Goal: Find specific page/section: Find specific page/section

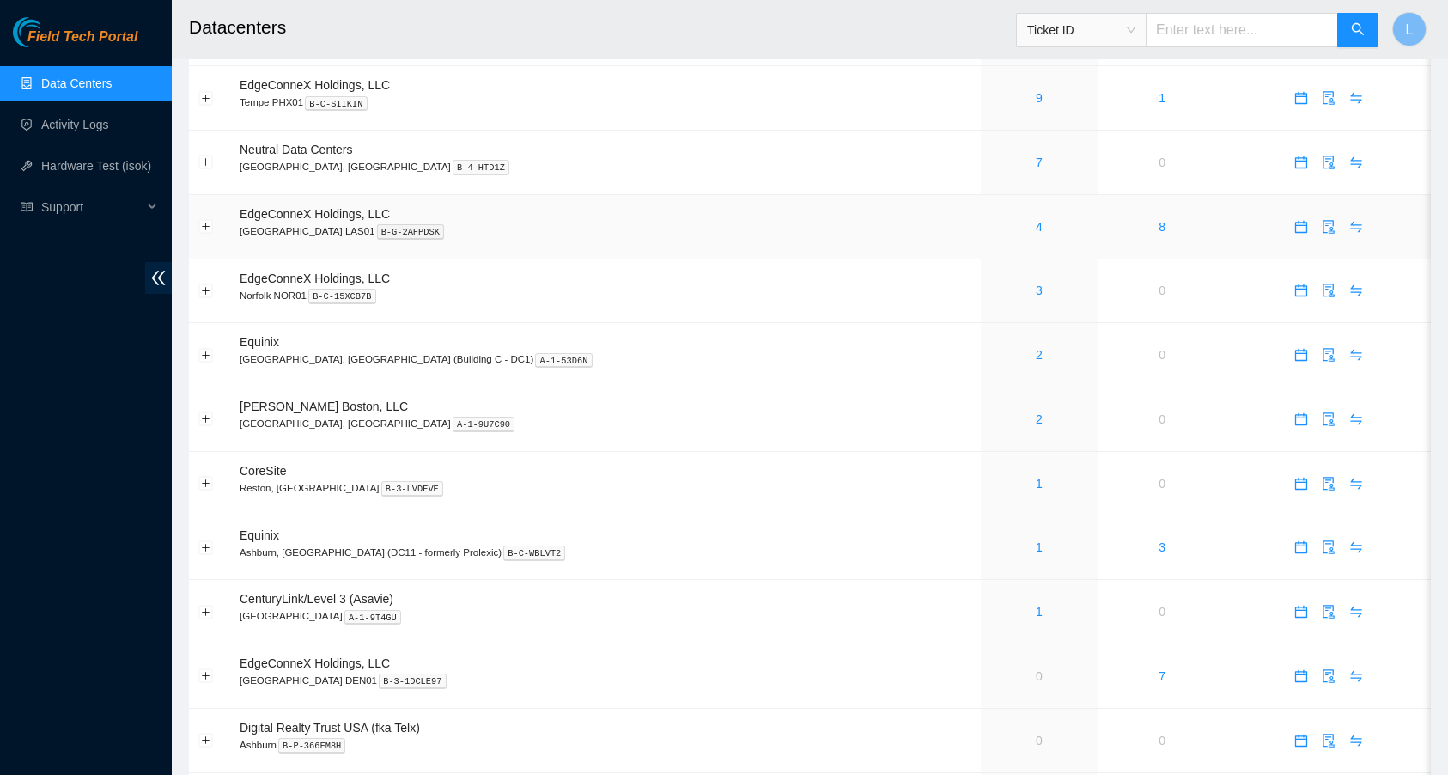
scroll to position [500, 0]
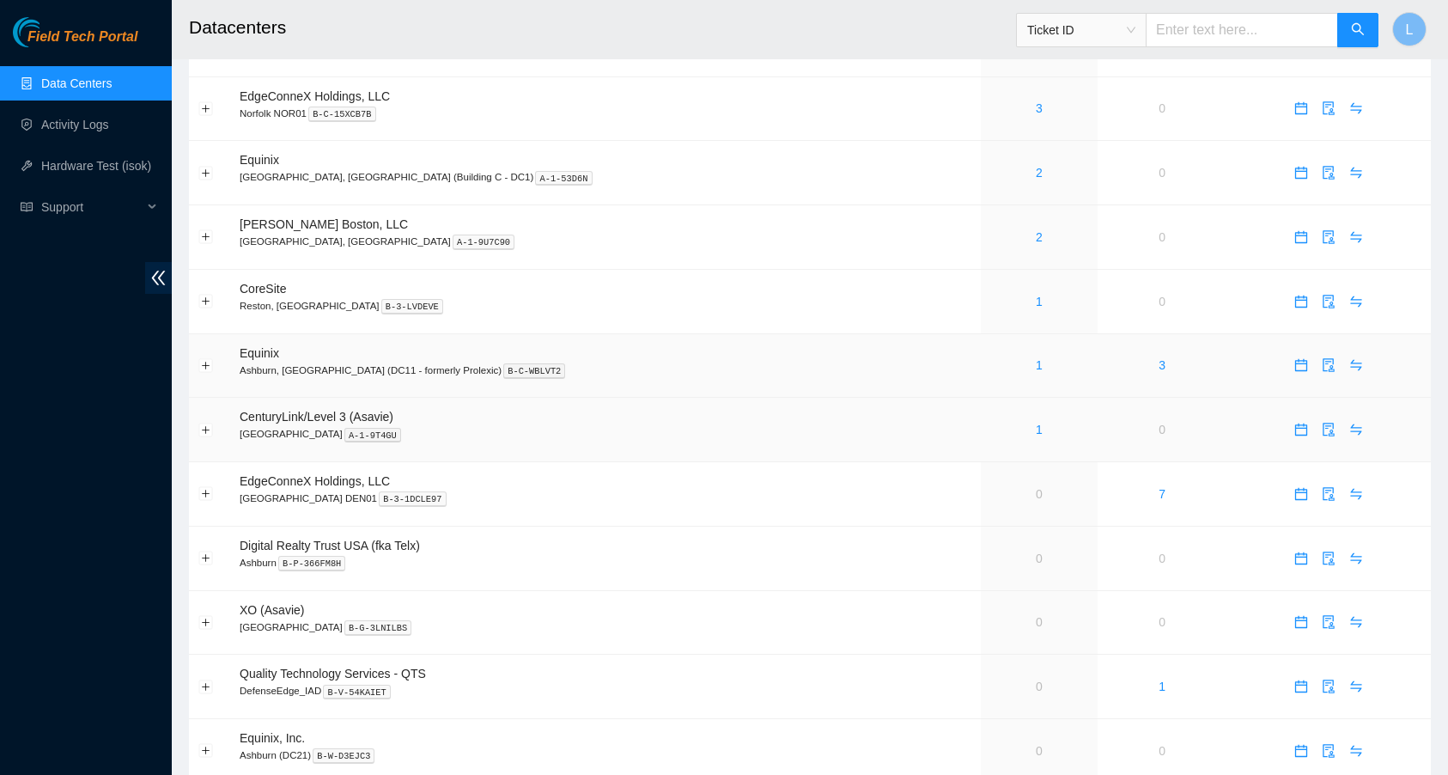
scroll to position [682, 0]
click at [1036, 298] on link "1" at bounding box center [1039, 301] width 7 height 14
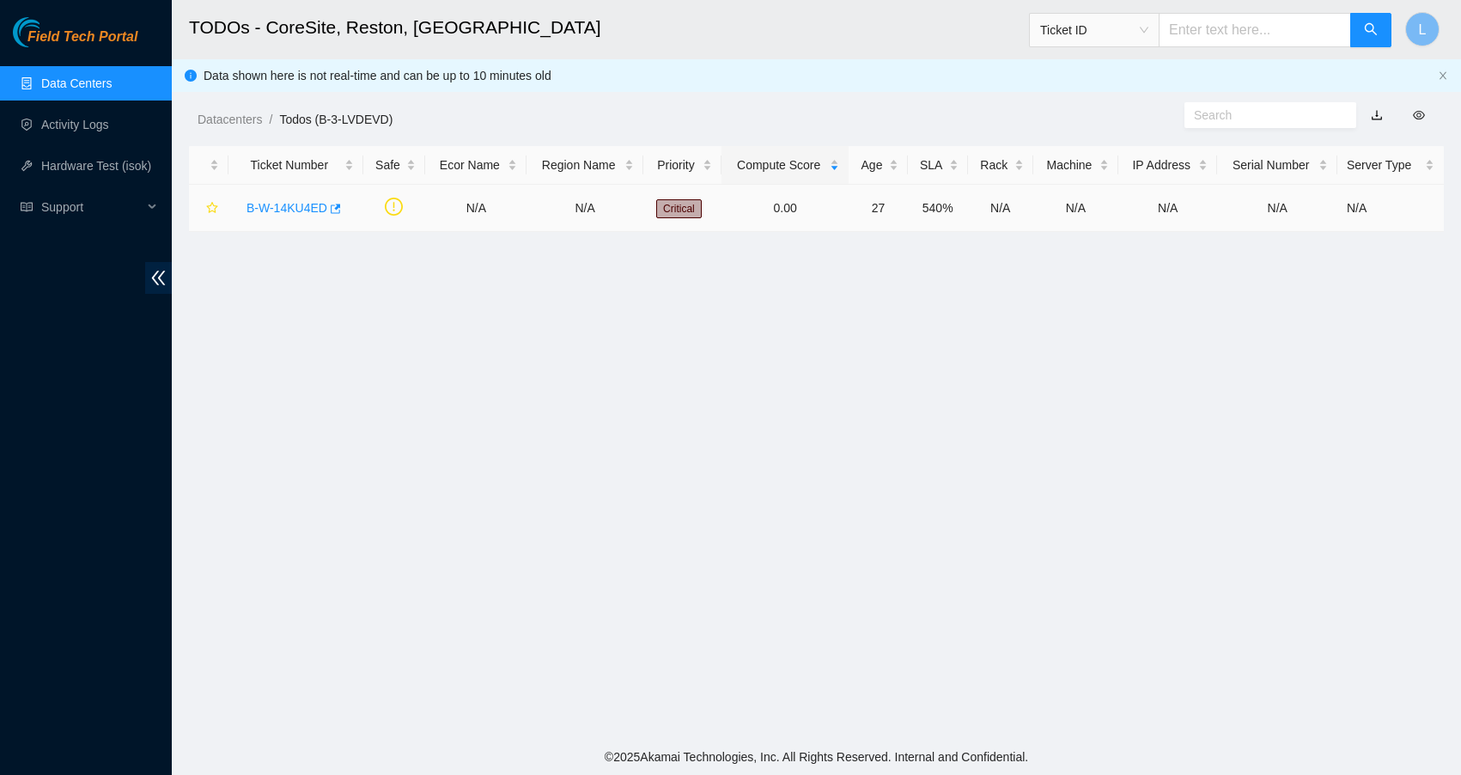
click at [316, 207] on link "B-W-14KU4ED" at bounding box center [286, 208] width 81 height 14
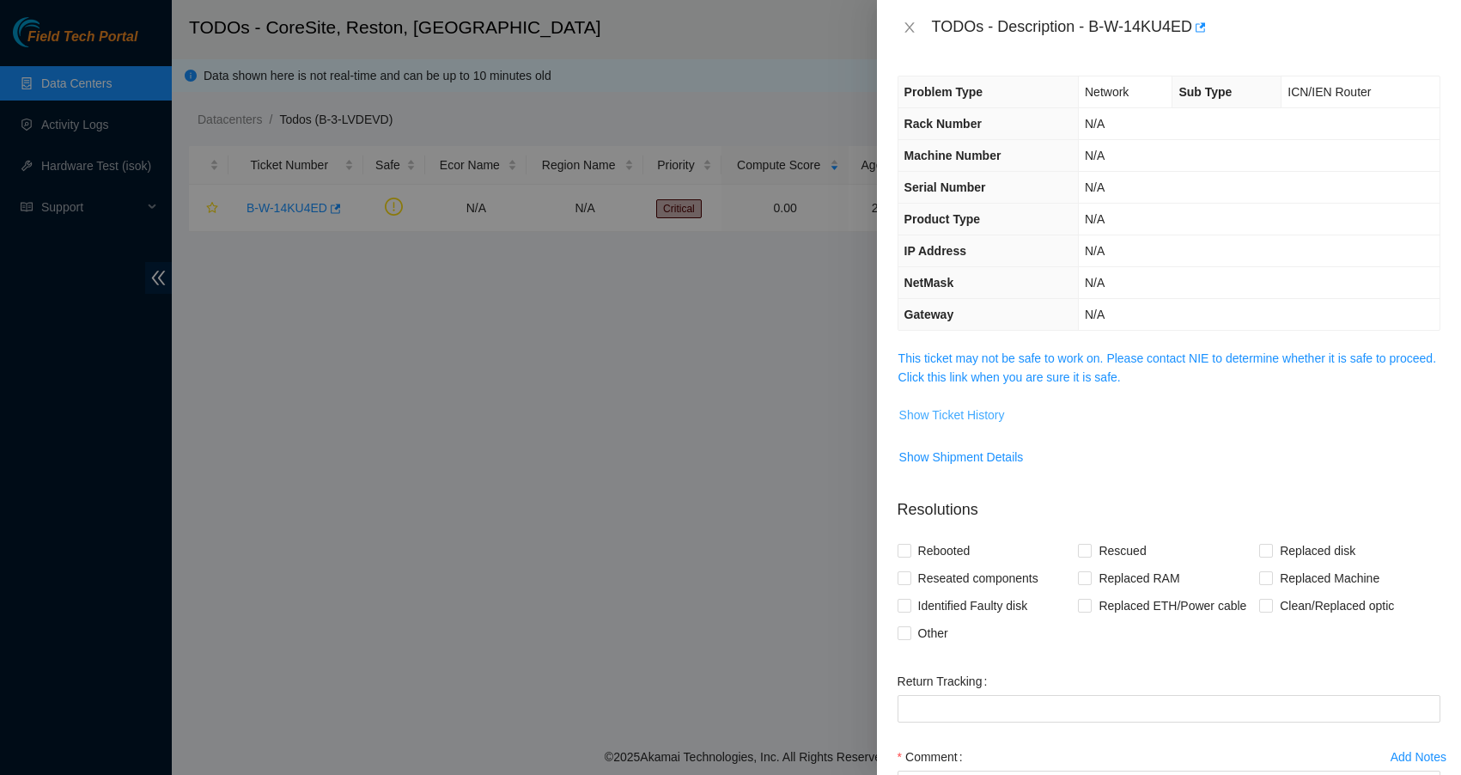
click at [930, 409] on span "Show Ticket History" at bounding box center [952, 414] width 106 height 19
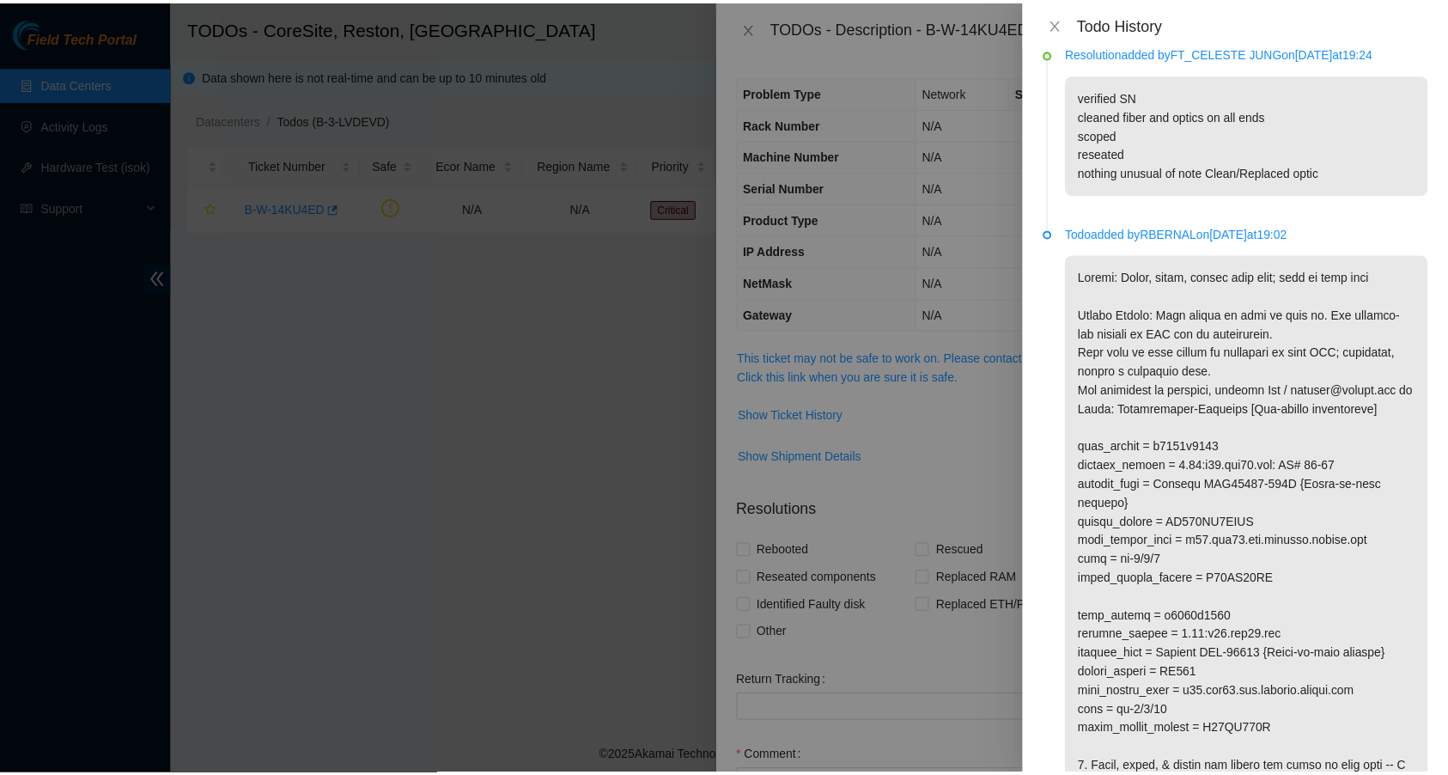
scroll to position [728, 0]
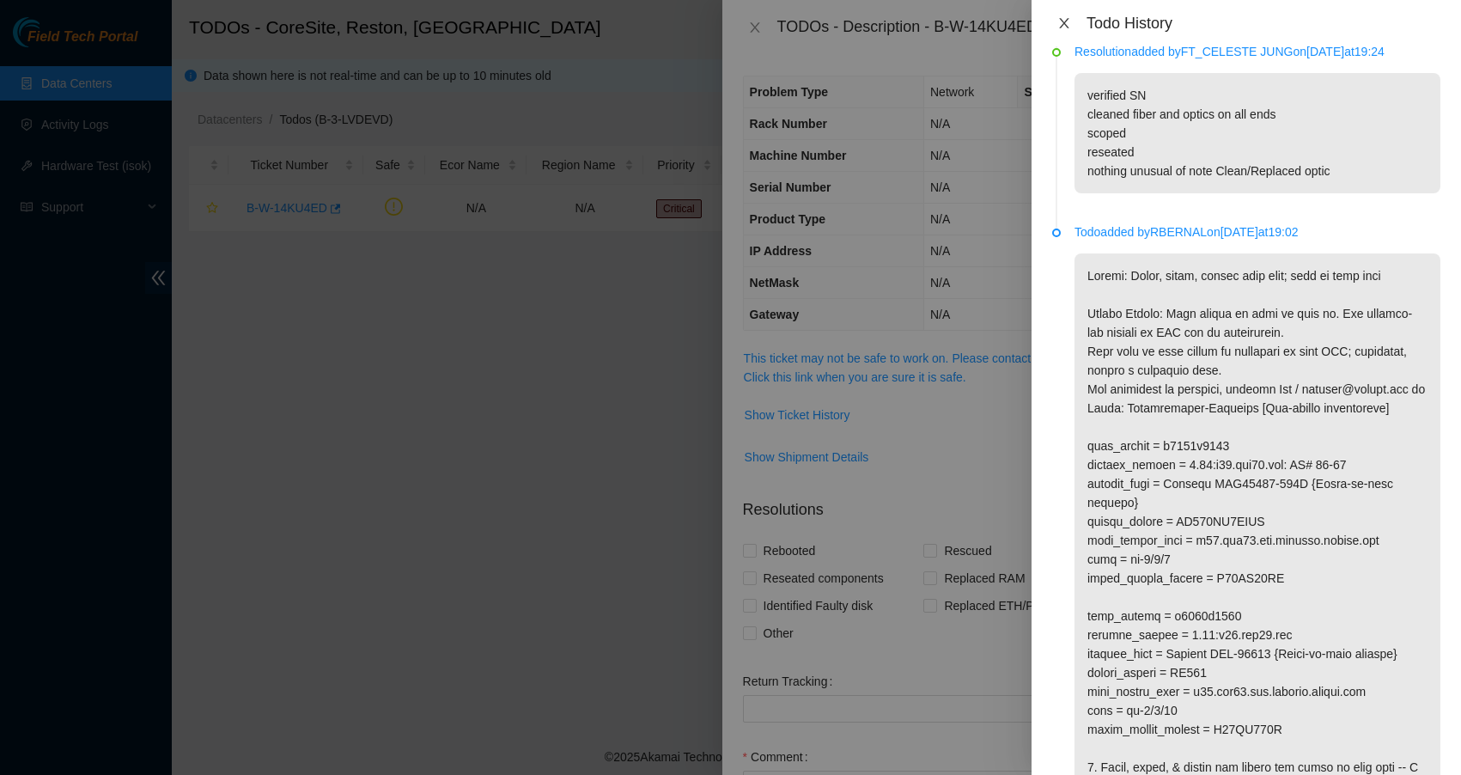
click at [1058, 20] on icon "close" at bounding box center [1064, 23] width 14 height 14
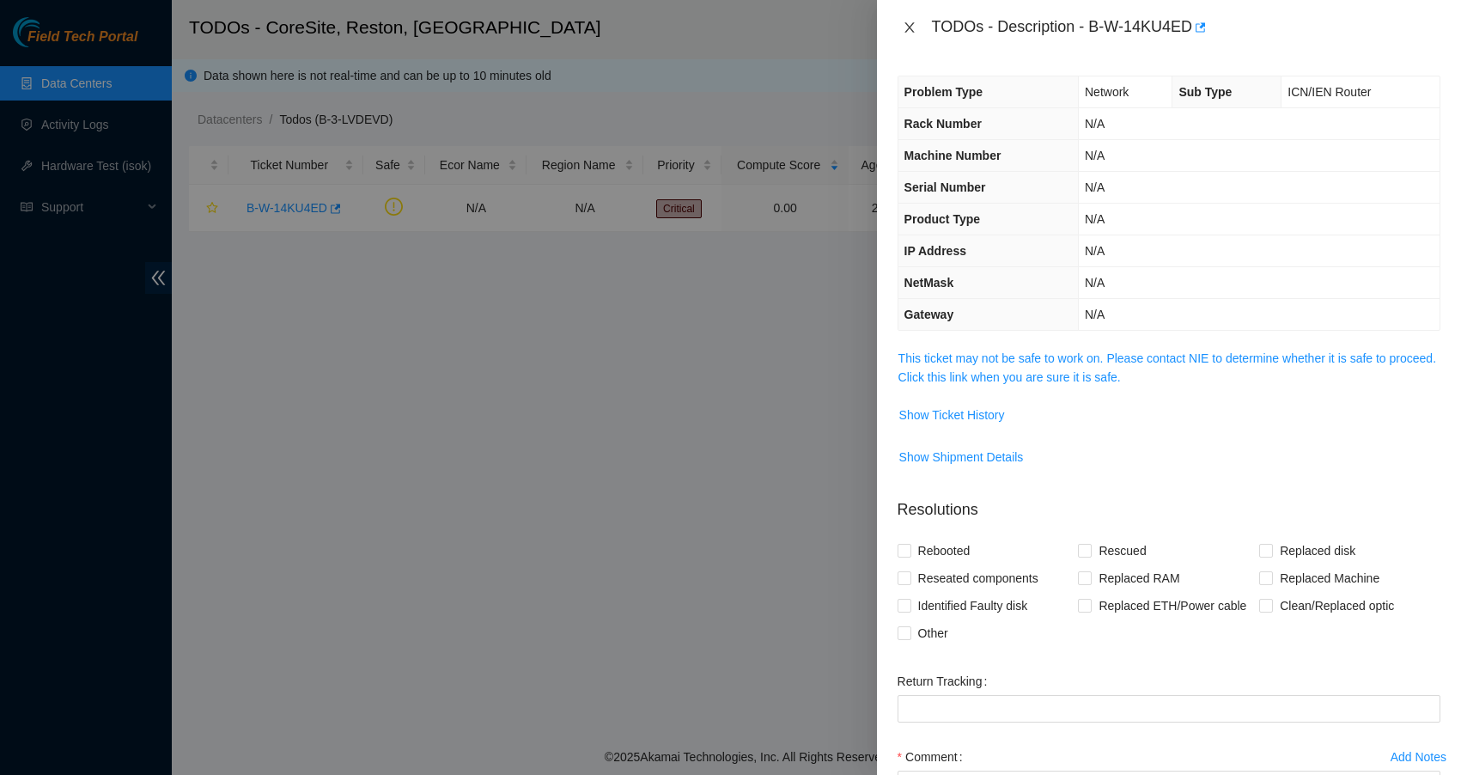
click at [903, 25] on icon "close" at bounding box center [910, 28] width 14 height 14
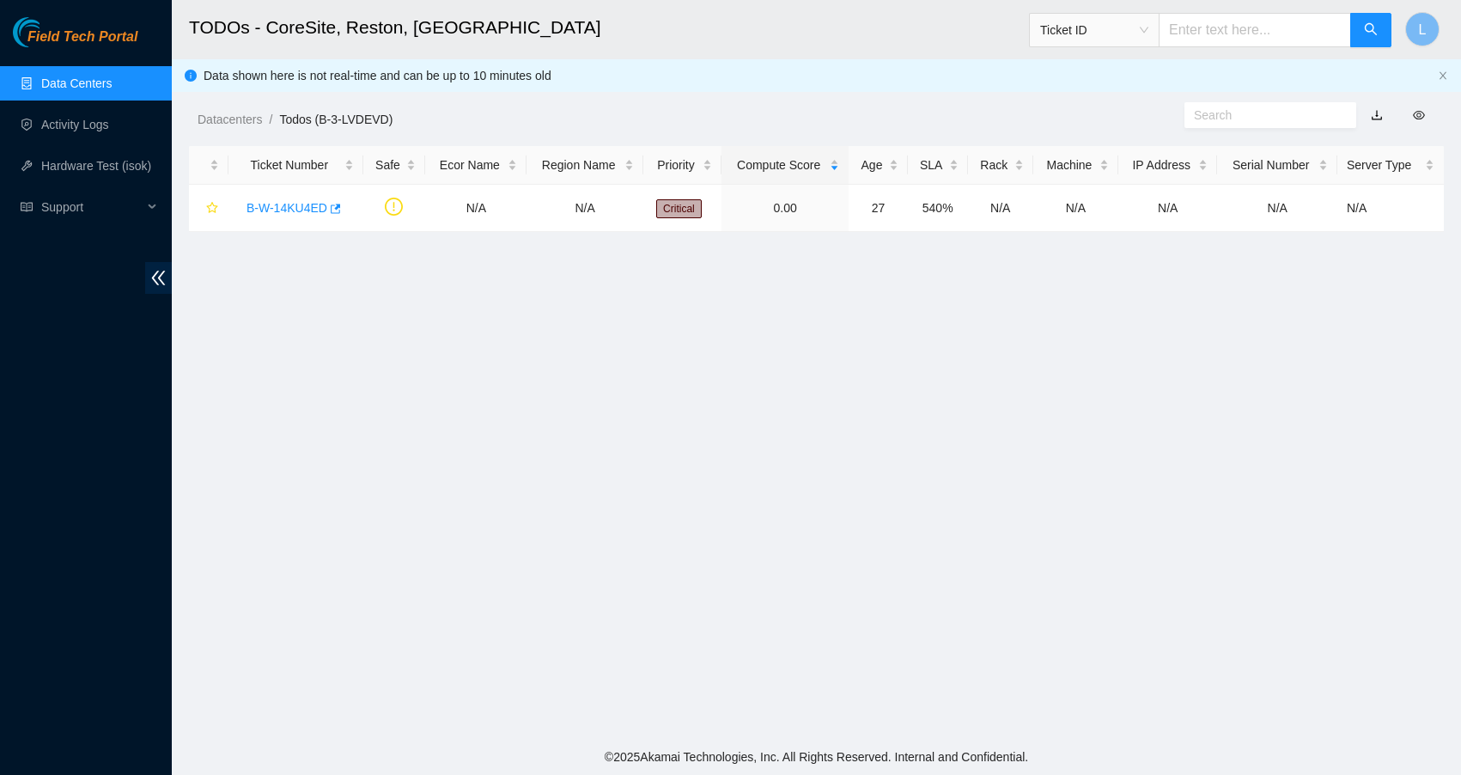
click at [112, 89] on link "Data Centers" at bounding box center [76, 83] width 70 height 14
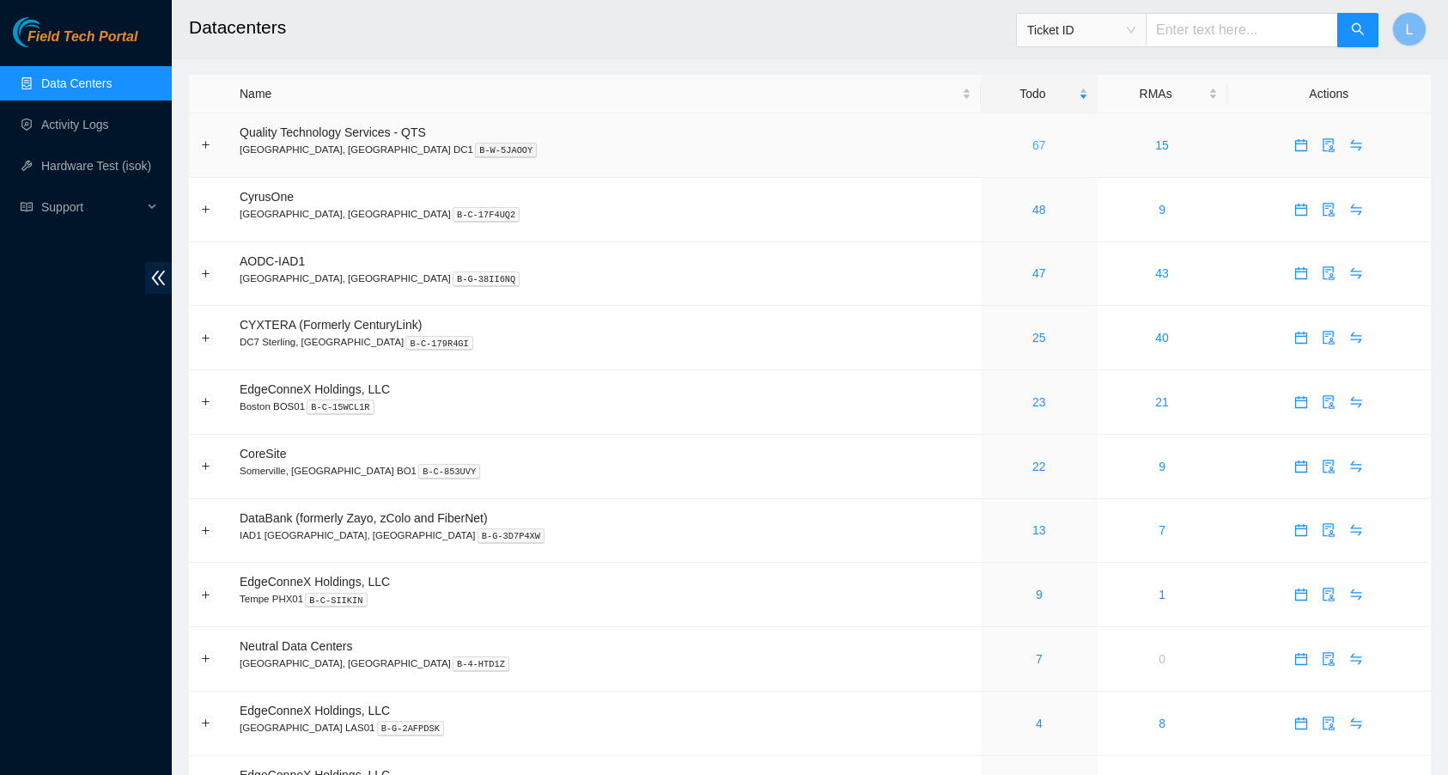
click at [1032, 145] on link "67" at bounding box center [1039, 145] width 14 height 14
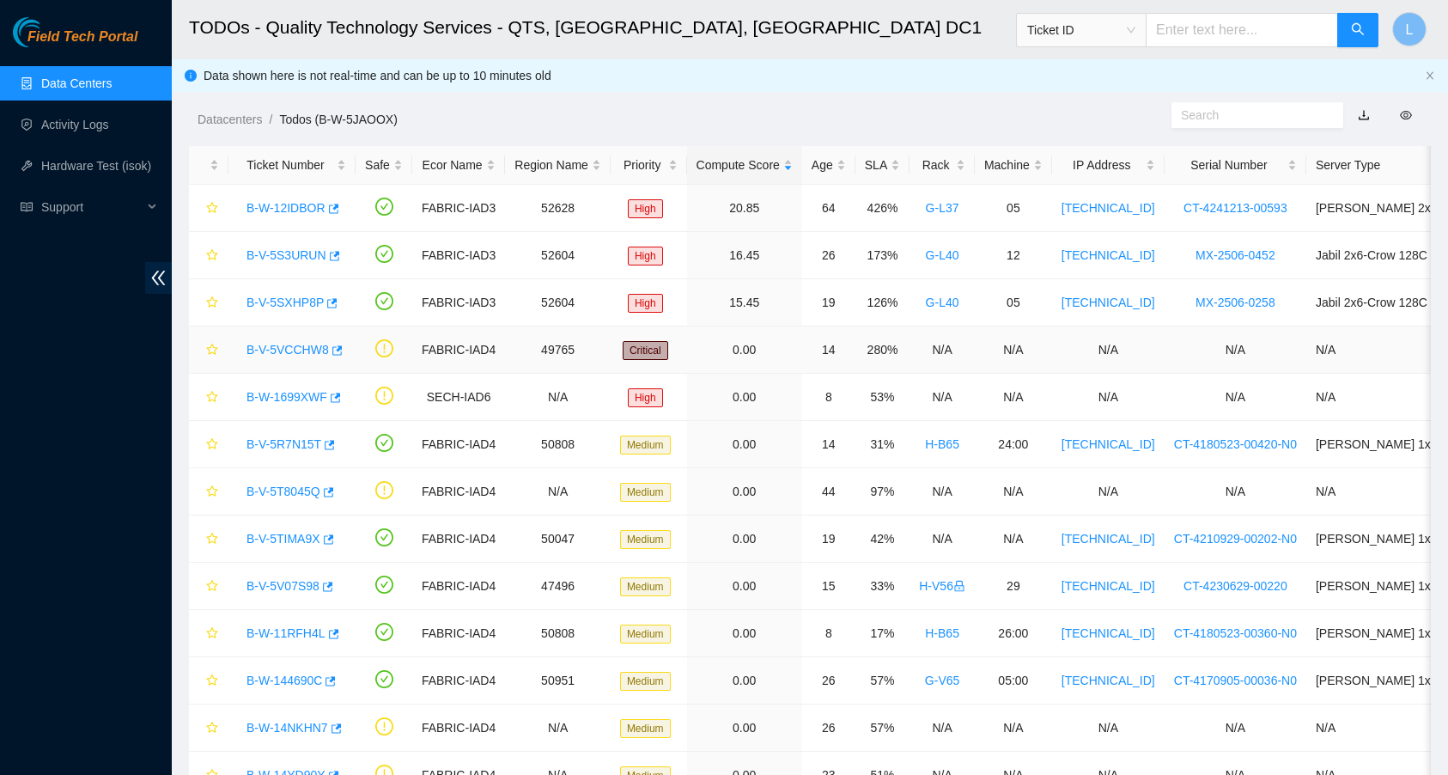
click at [317, 350] on link "B-V-5VCCHW8" at bounding box center [287, 350] width 82 height 14
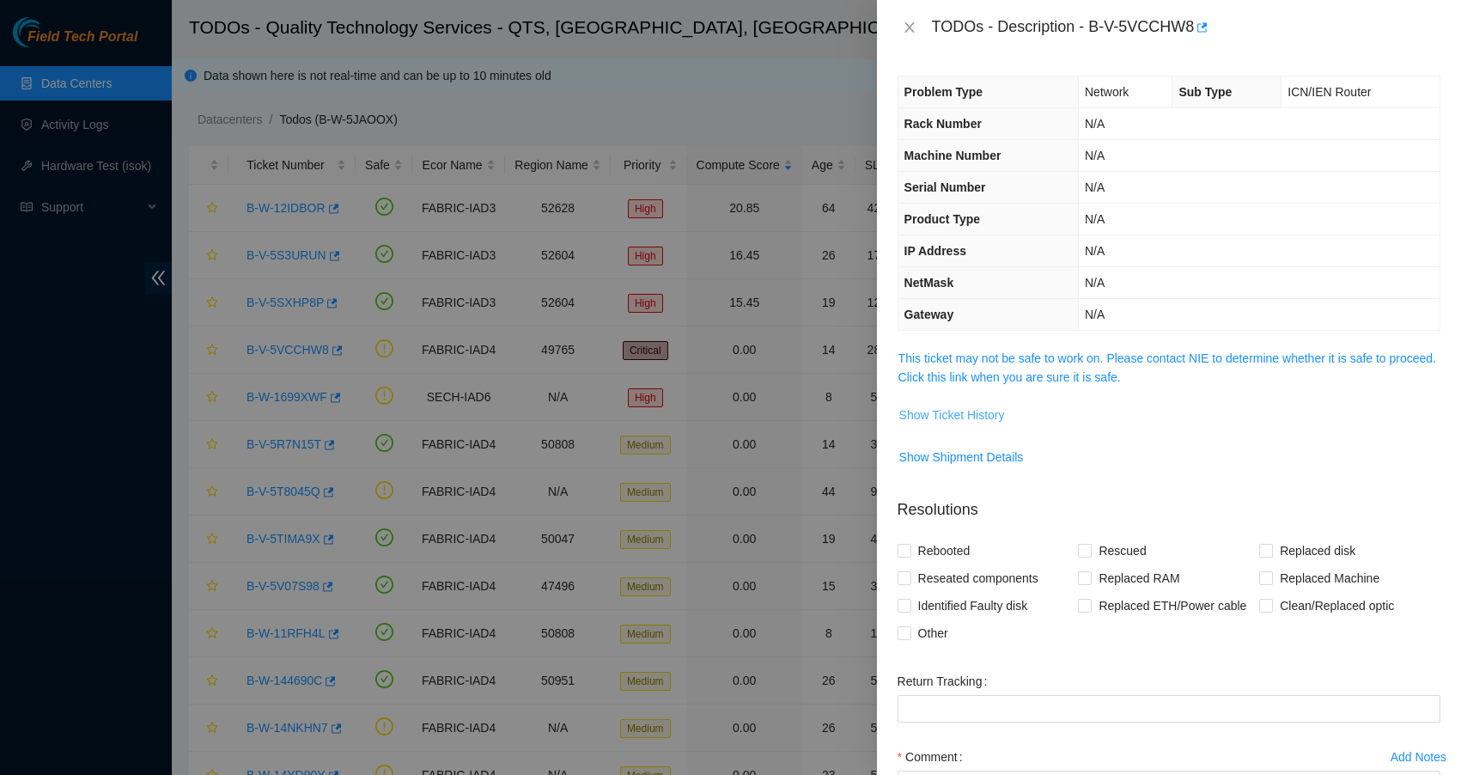
click at [953, 412] on span "Show Ticket History" at bounding box center [952, 414] width 106 height 19
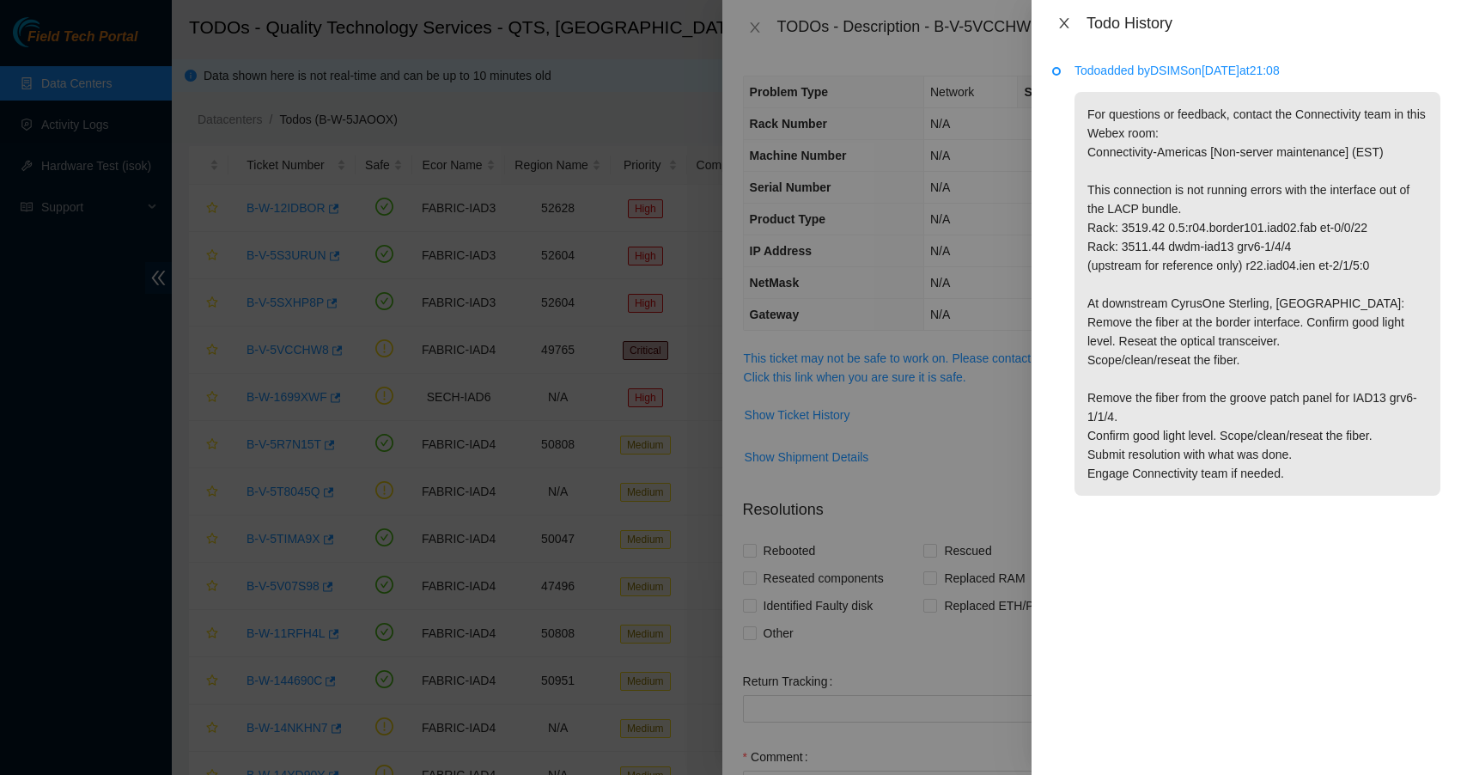
click at [1061, 16] on icon "close" at bounding box center [1064, 23] width 14 height 14
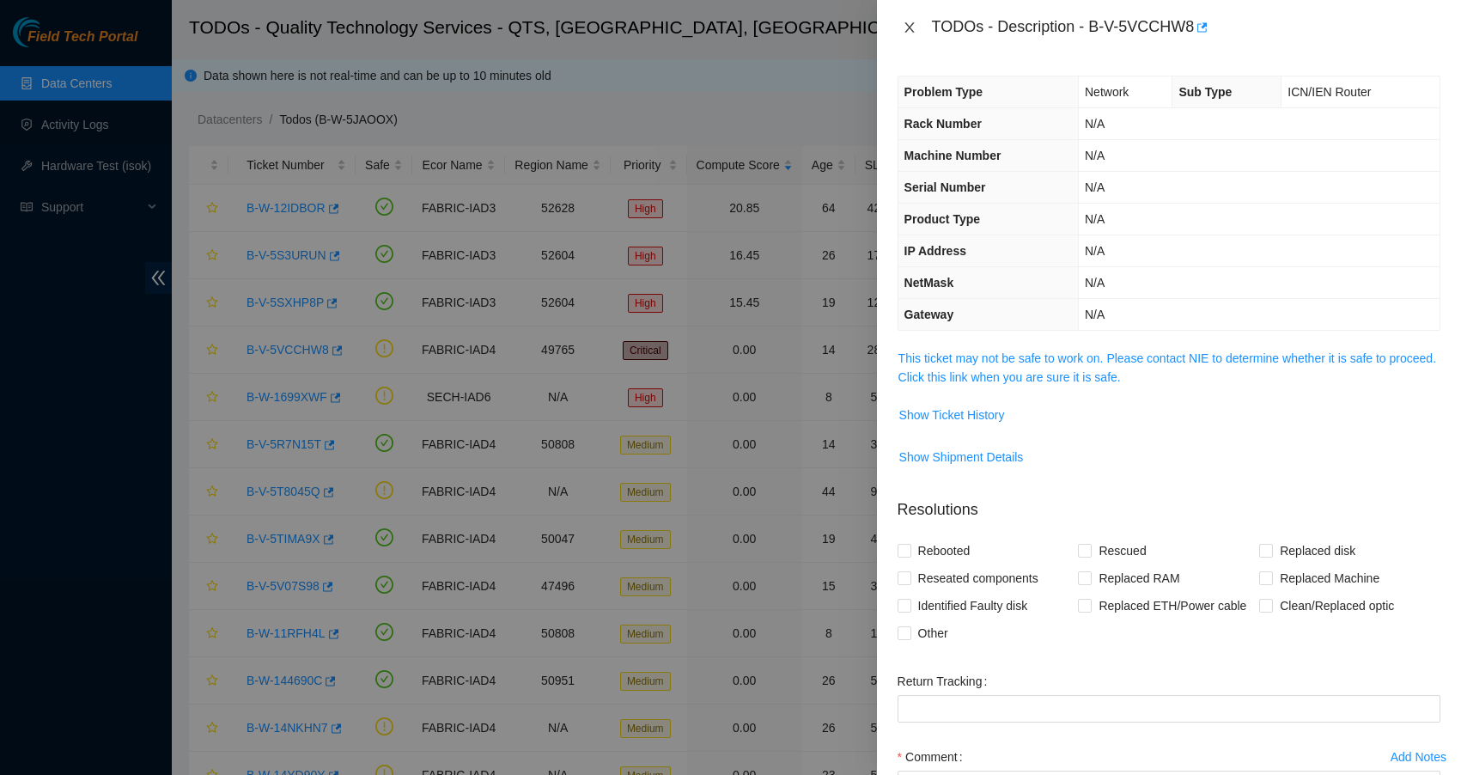
click at [904, 22] on icon "close" at bounding box center [910, 28] width 14 height 14
